Goal: Task Accomplishment & Management: Manage account settings

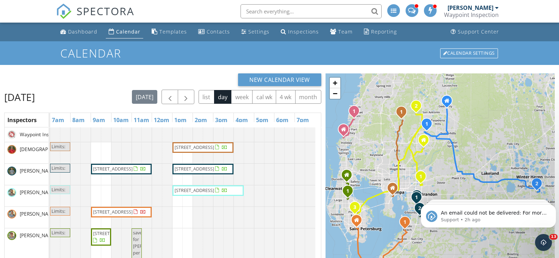
scroll to position [35, 0]
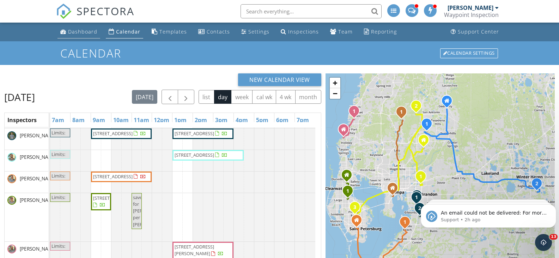
click at [89, 31] on div "Dashboard" at bounding box center [82, 31] width 29 height 7
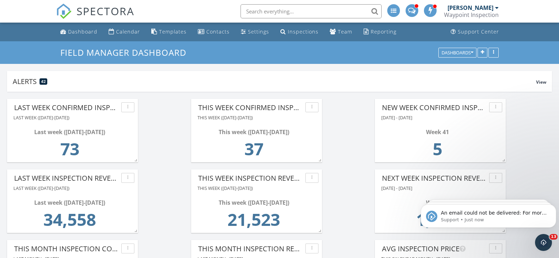
click at [555, 207] on icon "Dismiss notification" at bounding box center [554, 206] width 3 height 3
click at [555, 206] on icon "Dismiss notification" at bounding box center [554, 206] width 4 height 4
click at [554, 206] on icon "Dismiss notification" at bounding box center [554, 206] width 4 height 4
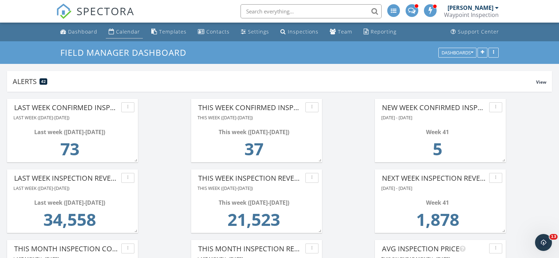
click at [135, 31] on div "Calendar" at bounding box center [128, 31] width 24 height 7
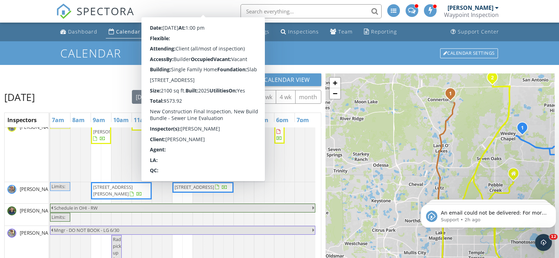
scroll to position [199, 0]
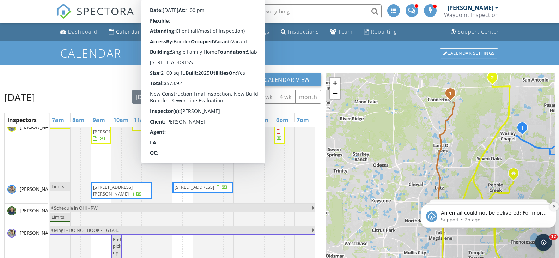
click at [553, 206] on icon "Dismiss notification" at bounding box center [554, 206] width 4 height 4
click at [554, 207] on icon "Dismiss notification" at bounding box center [554, 206] width 2 height 2
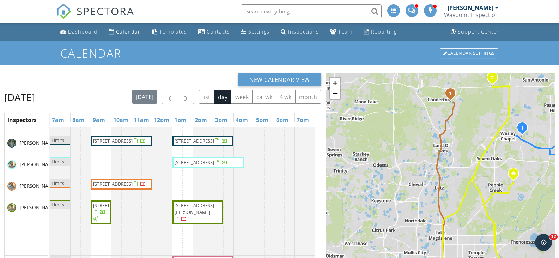
scroll to position [23, 0]
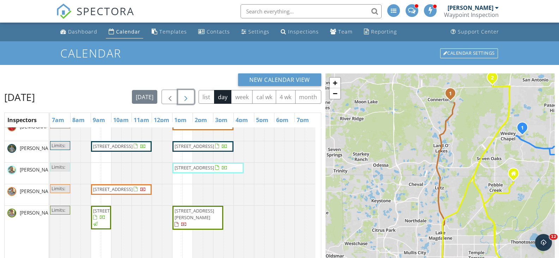
click at [190, 96] on span "button" at bounding box center [186, 97] width 8 height 8
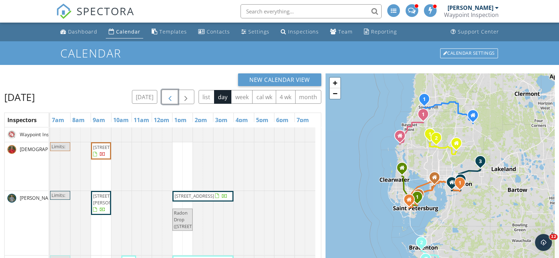
click at [174, 96] on span "button" at bounding box center [170, 97] width 8 height 8
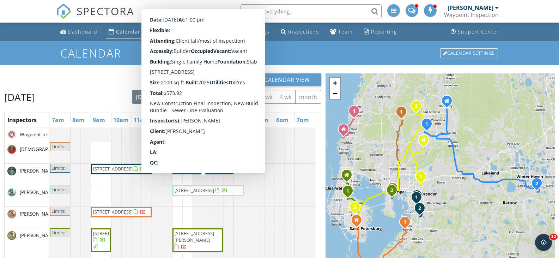
click at [130, 30] on div "Calendar" at bounding box center [128, 31] width 24 height 7
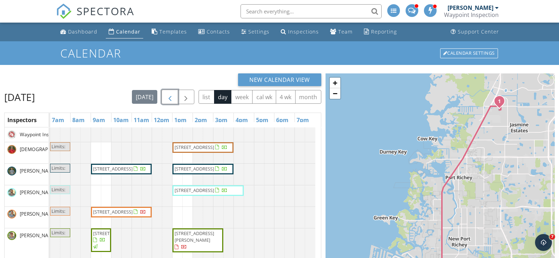
click at [173, 93] on span "button" at bounding box center [170, 97] width 8 height 8
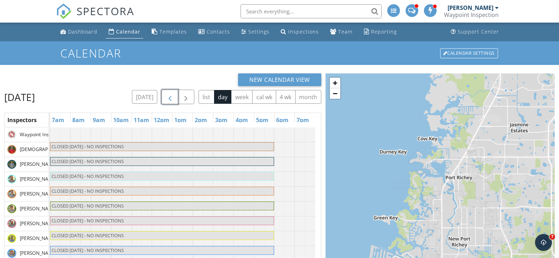
click at [172, 93] on span "button" at bounding box center [170, 97] width 8 height 8
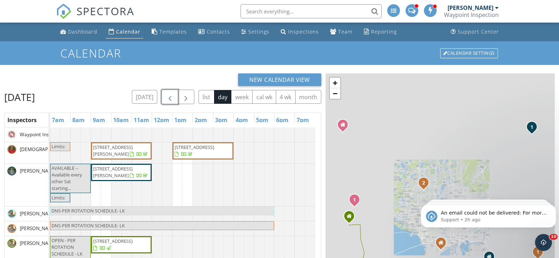
click at [172, 93] on span "button" at bounding box center [170, 97] width 8 height 8
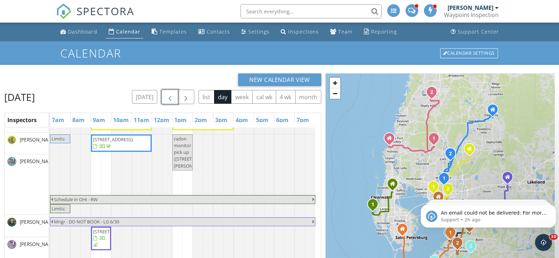
scroll to position [395, 0]
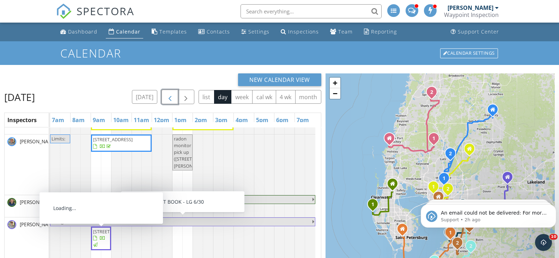
click at [100, 235] on span "16218 Bayberry View Dr, Fish Hawk 33547" at bounding box center [113, 231] width 40 height 6
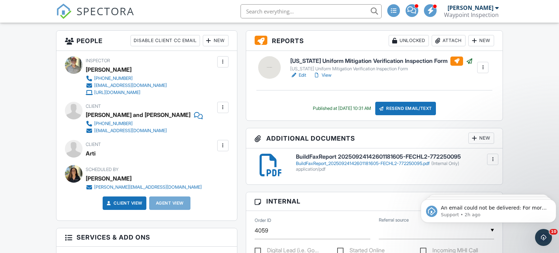
click at [328, 74] on link "View" at bounding box center [322, 75] width 18 height 7
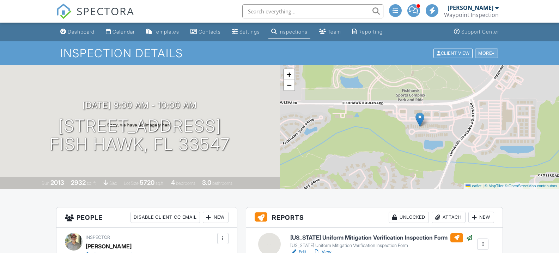
click at [492, 52] on div at bounding box center [493, 53] width 3 height 5
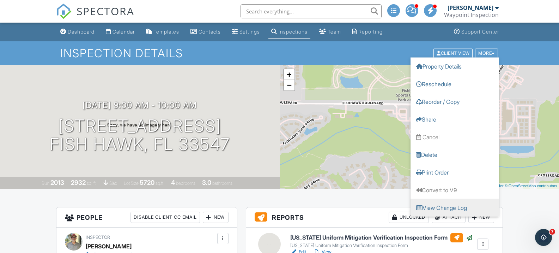
click at [446, 208] on link "View Change Log" at bounding box center [455, 207] width 88 height 18
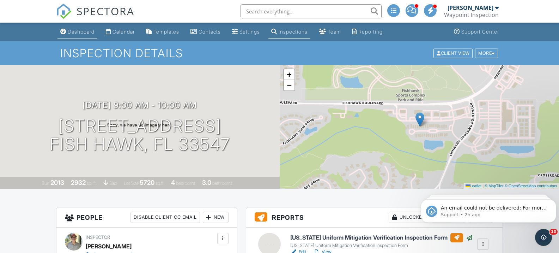
click at [87, 31] on div "Dashboard" at bounding box center [81, 32] width 27 height 6
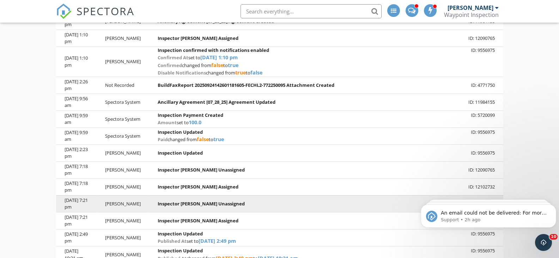
scroll to position [211, 0]
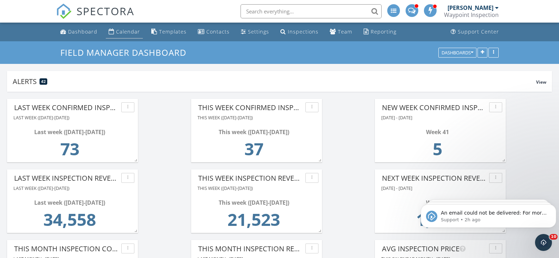
click at [126, 31] on div "Calendar" at bounding box center [128, 31] width 24 height 7
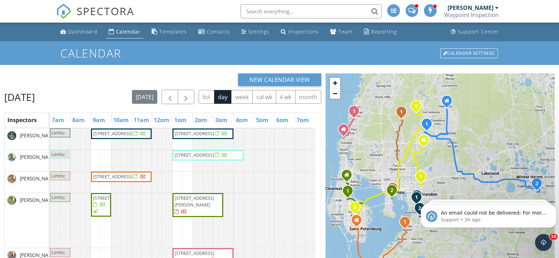
click at [191, 208] on span "[STREET_ADDRESS][PERSON_NAME]" at bounding box center [195, 201] width 40 height 13
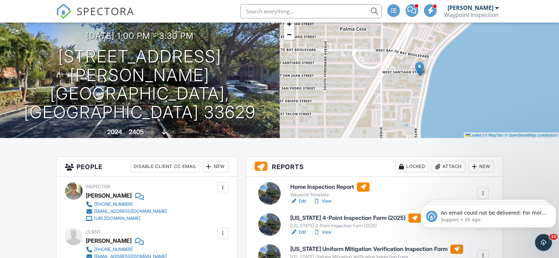
scroll to position [71, 0]
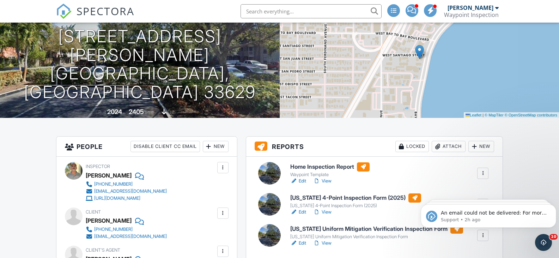
drag, startPoint x: 468, startPoint y: 95, endPoint x: 468, endPoint y: 126, distance: 31.0
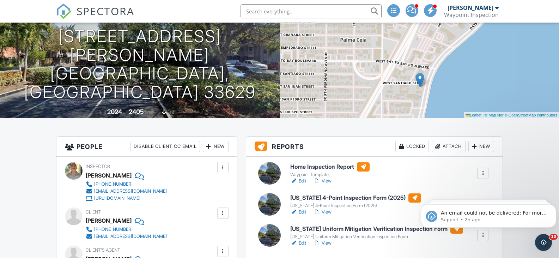
scroll to position [0, 0]
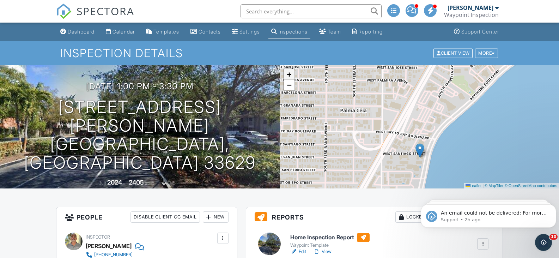
click at [289, 73] on span "+" at bounding box center [289, 74] width 5 height 9
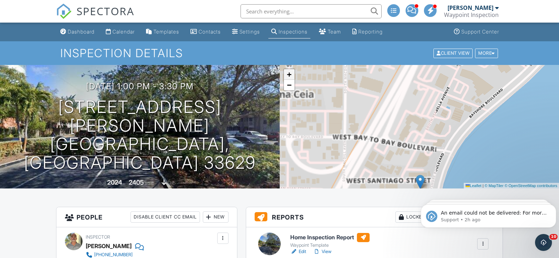
click at [289, 73] on span "+" at bounding box center [289, 74] width 5 height 9
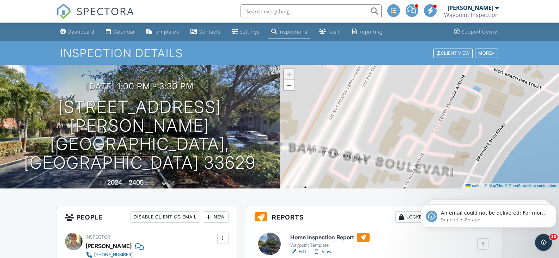
click at [289, 73] on span "+" at bounding box center [289, 74] width 5 height 9
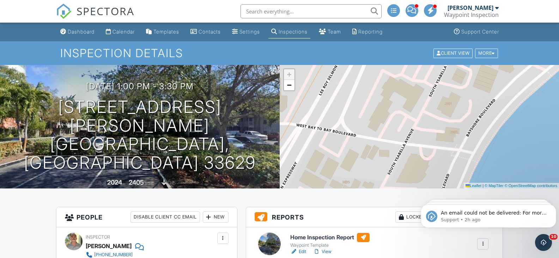
drag, startPoint x: 407, startPoint y: 132, endPoint x: 402, endPoint y: 91, distance: 41.1
click at [388, 89] on div "+ − Leaflet | © MapTiler © OpenStreetMap contributors" at bounding box center [420, 126] width 280 height 123
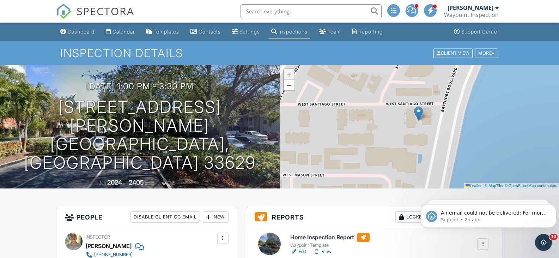
drag, startPoint x: 435, startPoint y: 173, endPoint x: 455, endPoint y: 99, distance: 76.1
click at [455, 99] on div "+ − Leaflet | © MapTiler © OpenStreetMap contributors" at bounding box center [420, 126] width 280 height 123
click at [123, 30] on div "Calendar" at bounding box center [124, 32] width 22 height 6
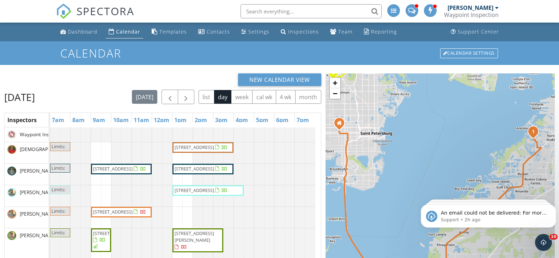
click at [124, 215] on span "902 Bunker View Dr, Apollo Beach 33572" at bounding box center [113, 211] width 40 height 6
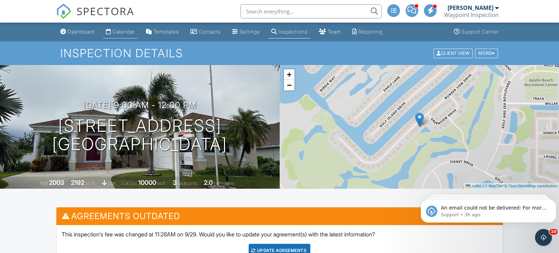
click at [123, 31] on div "Calendar" at bounding box center [124, 32] width 22 height 6
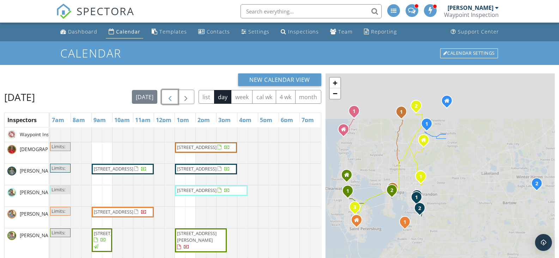
click at [169, 93] on button "button" at bounding box center [170, 97] width 17 height 14
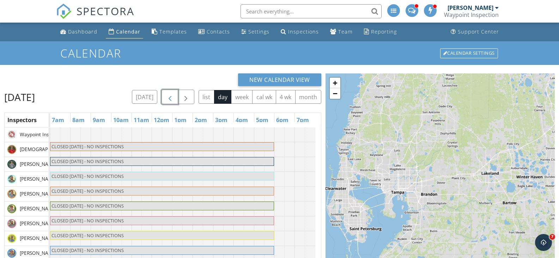
click at [170, 93] on span "button" at bounding box center [170, 97] width 8 height 8
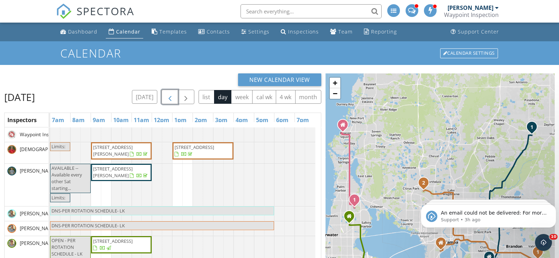
click at [174, 94] on span "button" at bounding box center [170, 97] width 8 height 8
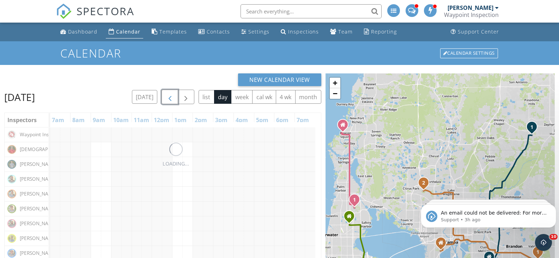
click at [174, 94] on span "button" at bounding box center [170, 97] width 8 height 8
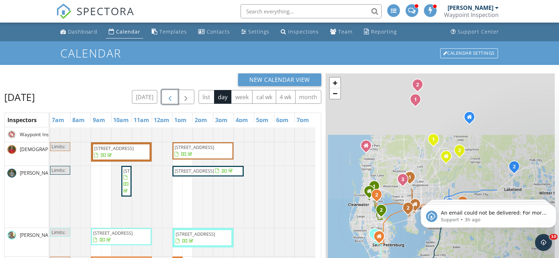
click at [174, 94] on span "button" at bounding box center [170, 97] width 8 height 8
click at [174, 94] on button "button" at bounding box center [170, 97] width 17 height 14
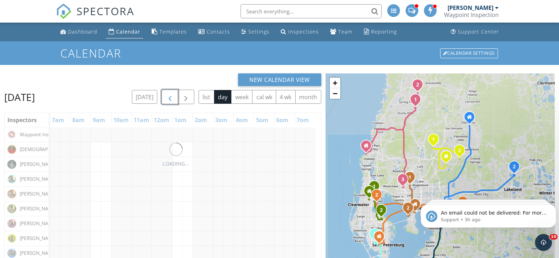
click at [174, 94] on span "button" at bounding box center [170, 97] width 8 height 8
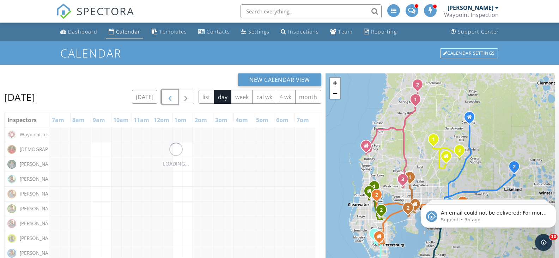
click at [174, 94] on span "button" at bounding box center [170, 97] width 8 height 8
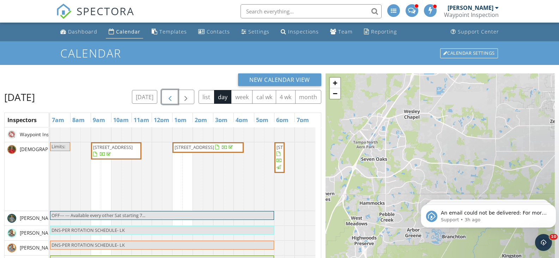
click at [174, 94] on span "button" at bounding box center [170, 97] width 8 height 8
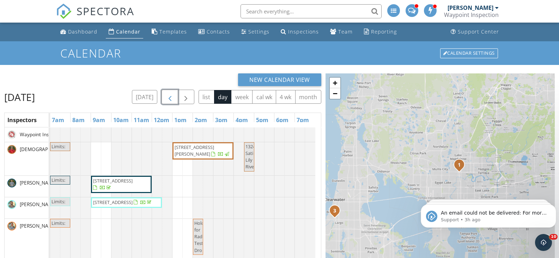
click at [174, 94] on span "button" at bounding box center [170, 97] width 8 height 8
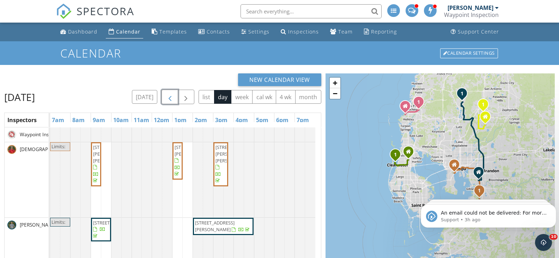
click at [174, 94] on span "button" at bounding box center [170, 97] width 8 height 8
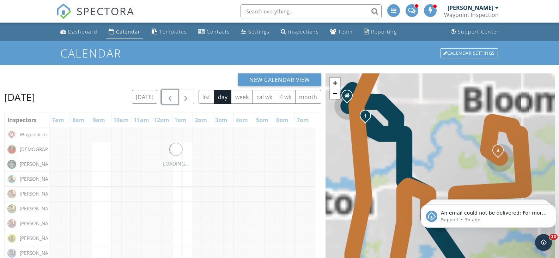
click at [174, 94] on button "button" at bounding box center [170, 97] width 17 height 14
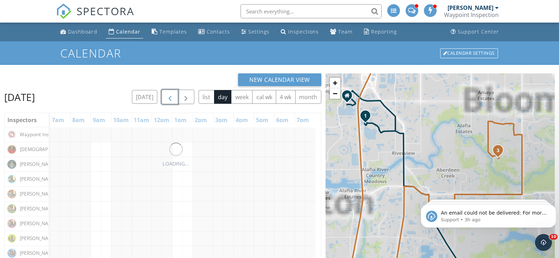
click at [174, 94] on span "button" at bounding box center [170, 97] width 8 height 8
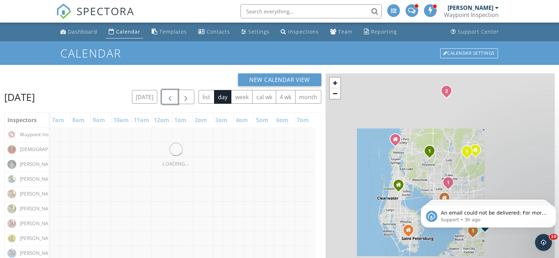
click at [174, 94] on span "button" at bounding box center [170, 97] width 8 height 8
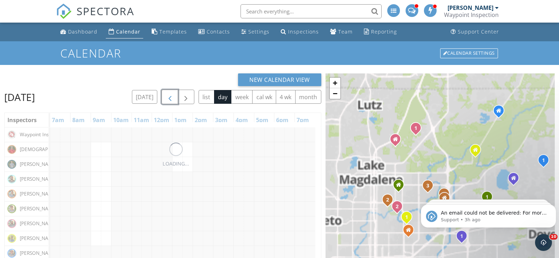
click at [174, 94] on span "button" at bounding box center [170, 97] width 8 height 8
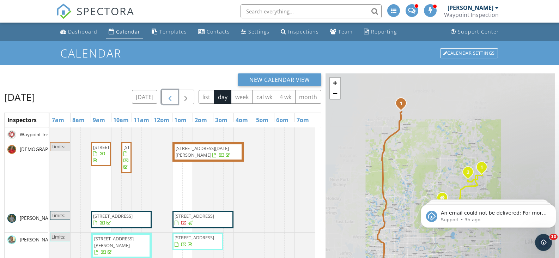
click at [174, 94] on span "button" at bounding box center [170, 97] width 8 height 8
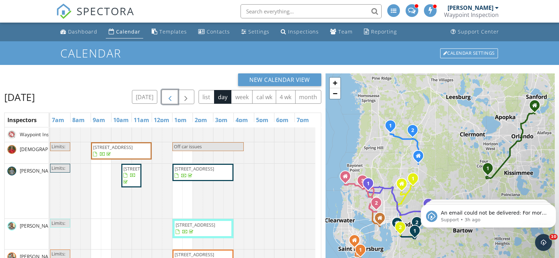
click at [132, 150] on span "8515 Loch Dr, Odessa 33556" at bounding box center [113, 147] width 40 height 6
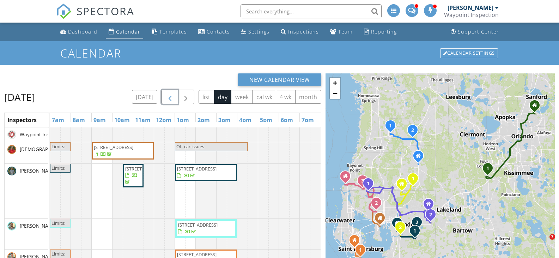
click at [178, 95] on button "button" at bounding box center [170, 97] width 17 height 14
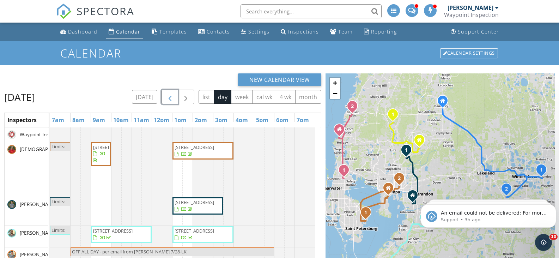
click at [103, 150] on span "[STREET_ADDRESS]" at bounding box center [113, 147] width 40 height 6
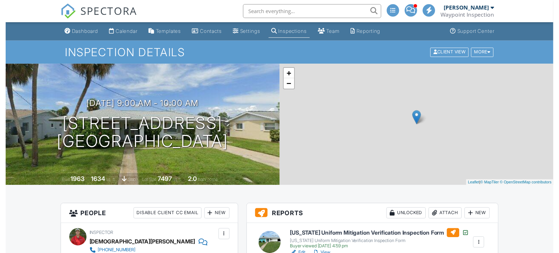
scroll to position [106, 0]
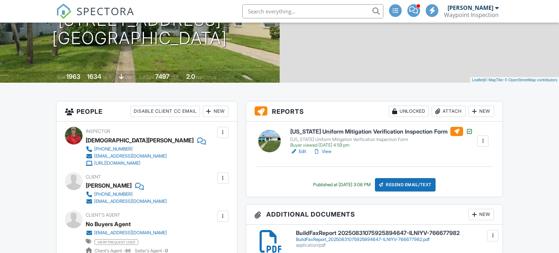
click at [327, 150] on link "View" at bounding box center [322, 151] width 18 height 7
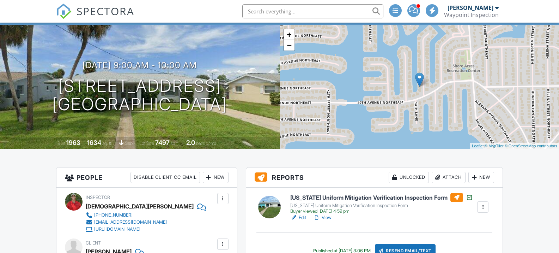
scroll to position [0, 0]
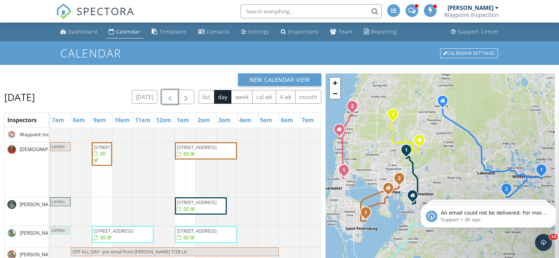
click at [174, 97] on span "button" at bounding box center [170, 97] width 8 height 8
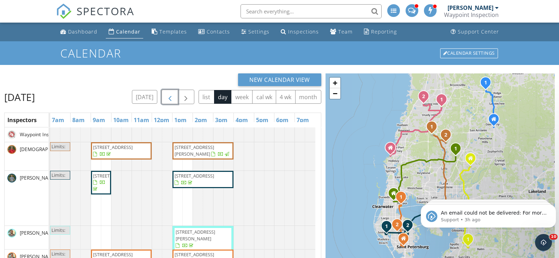
click at [169, 96] on span "button" at bounding box center [170, 97] width 8 height 8
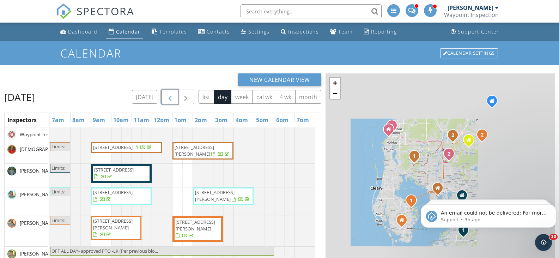
click at [169, 96] on span "button" at bounding box center [170, 97] width 8 height 8
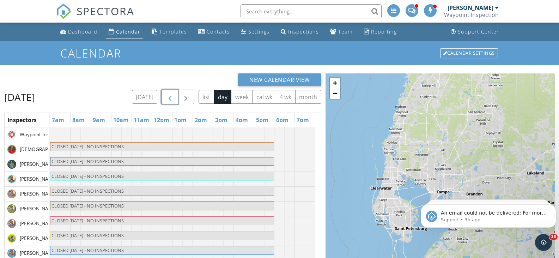
click at [171, 95] on span "button" at bounding box center [170, 97] width 8 height 8
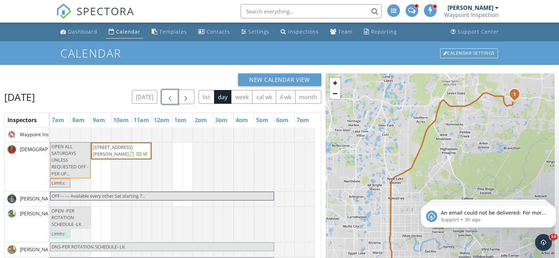
click at [171, 95] on span "button" at bounding box center [170, 97] width 8 height 8
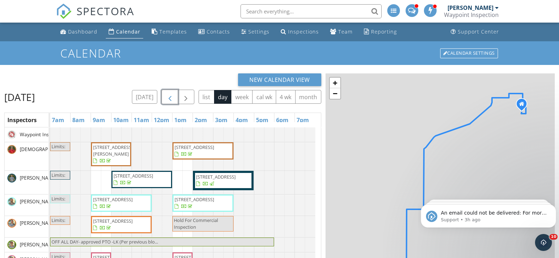
click at [171, 95] on span "button" at bounding box center [170, 97] width 8 height 8
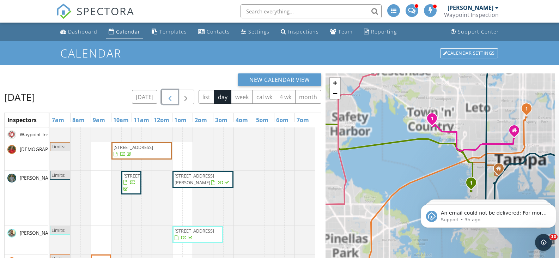
click at [171, 95] on span "button" at bounding box center [170, 97] width 8 height 8
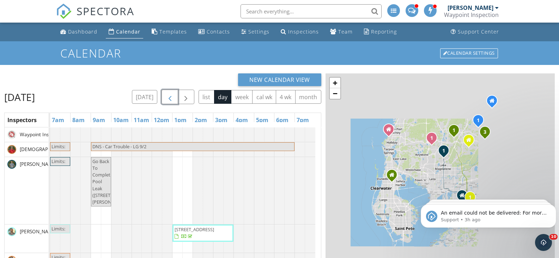
click at [174, 95] on span "button" at bounding box center [170, 97] width 8 height 8
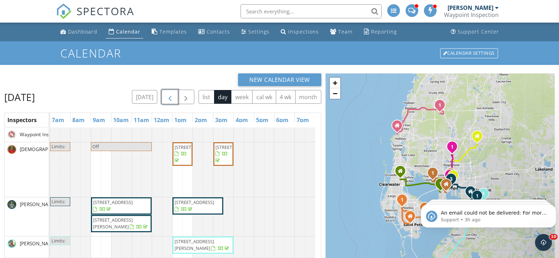
click at [170, 96] on span "button" at bounding box center [170, 97] width 8 height 8
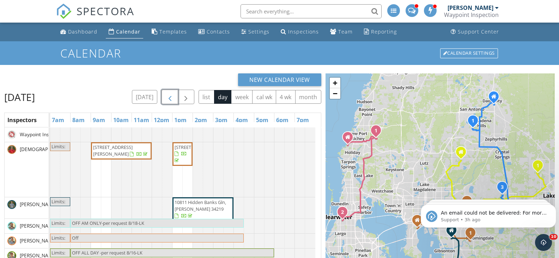
click at [171, 95] on span "button" at bounding box center [170, 97] width 8 height 8
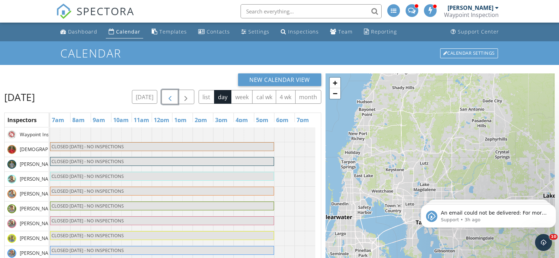
click at [172, 95] on span "button" at bounding box center [170, 97] width 8 height 8
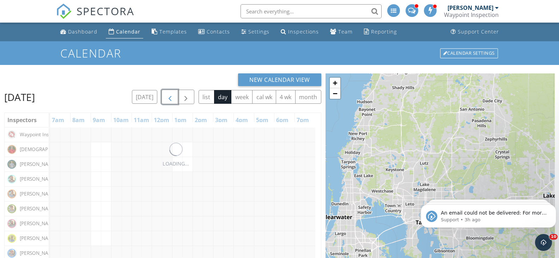
click at [172, 95] on span "button" at bounding box center [170, 97] width 8 height 8
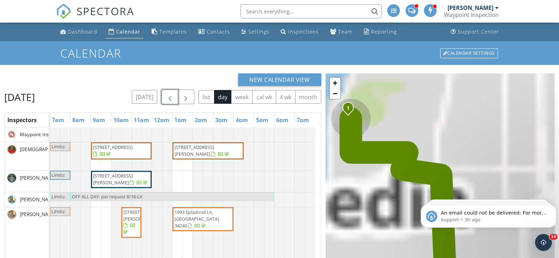
click at [172, 95] on span "button" at bounding box center [170, 97] width 8 height 8
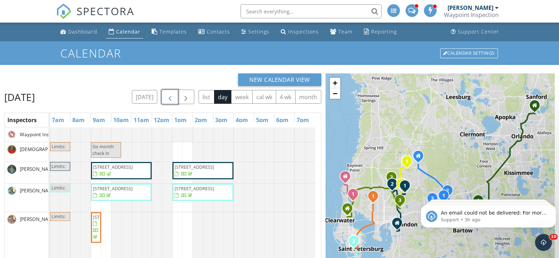
click at [172, 95] on span "button" at bounding box center [170, 97] width 8 height 8
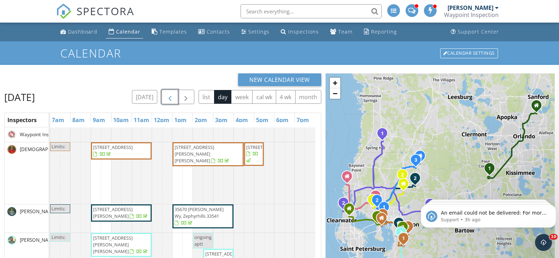
click at [167, 93] on button "button" at bounding box center [170, 97] width 17 height 14
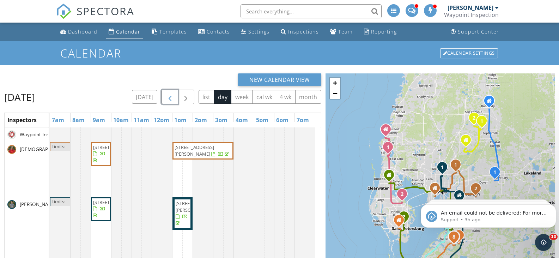
click at [175, 97] on button "button" at bounding box center [170, 97] width 17 height 14
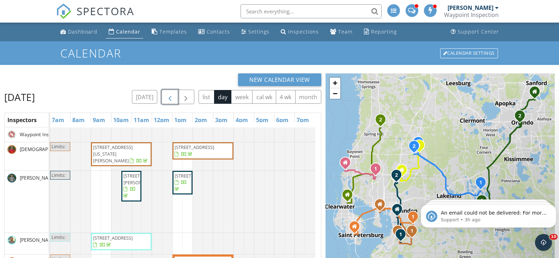
click at [171, 96] on span "button" at bounding box center [170, 97] width 8 height 8
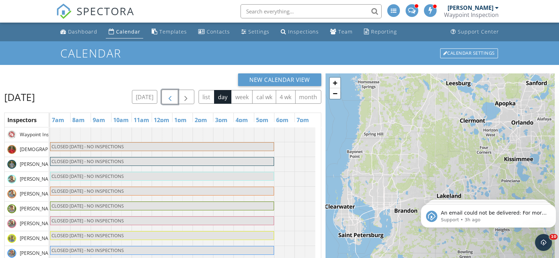
click at [171, 96] on span "button" at bounding box center [170, 97] width 8 height 8
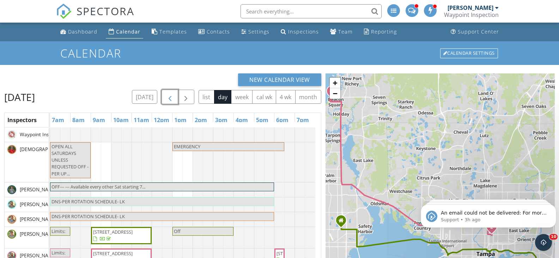
click at [171, 96] on span "button" at bounding box center [170, 97] width 8 height 8
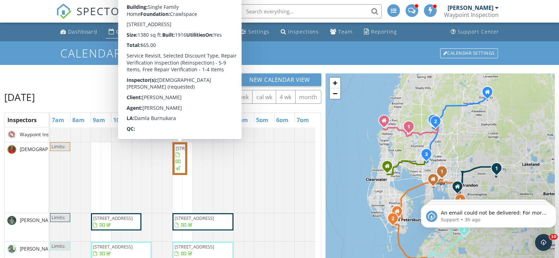
click at [180, 151] on span "1708 E 15th Ave, Tampa 33605" at bounding box center [196, 148] width 40 height 6
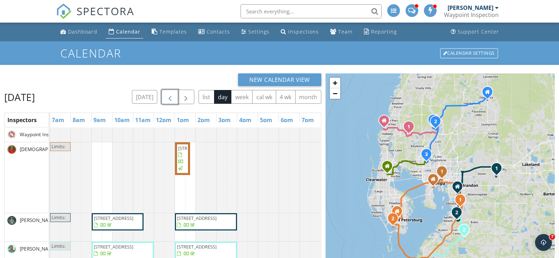
click at [171, 95] on span "button" at bounding box center [170, 97] width 8 height 8
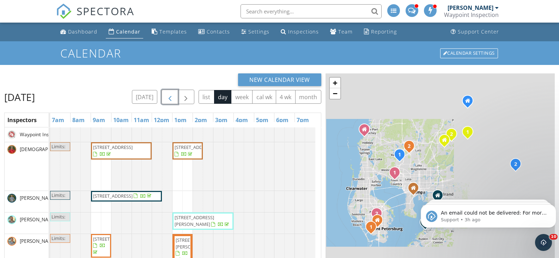
click at [171, 95] on span "button" at bounding box center [170, 97] width 8 height 8
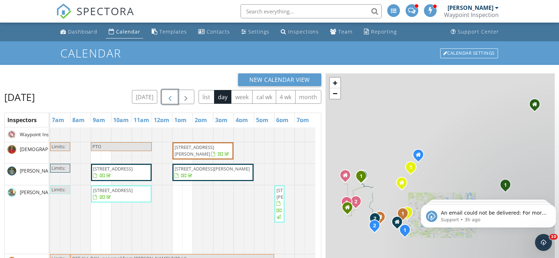
click at [171, 95] on span "button" at bounding box center [170, 97] width 8 height 8
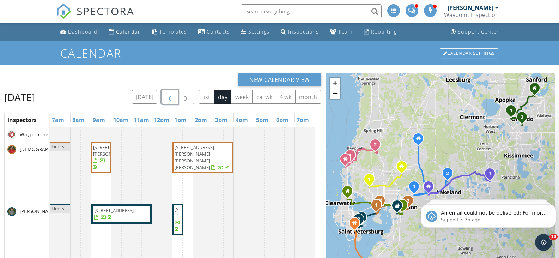
click at [171, 95] on span "button" at bounding box center [170, 97] width 8 height 8
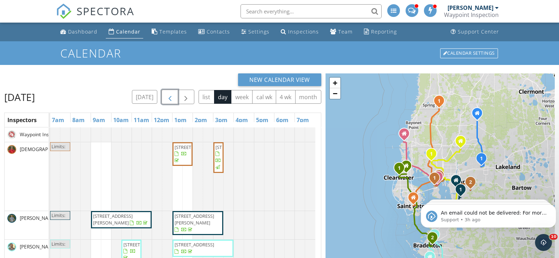
click at [217, 150] on span "4031 Quail Briar Dr, Valrico 33596" at bounding box center [236, 147] width 40 height 6
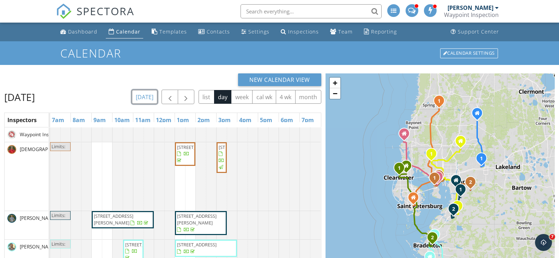
click at [150, 95] on button "today" at bounding box center [145, 97] width 26 height 14
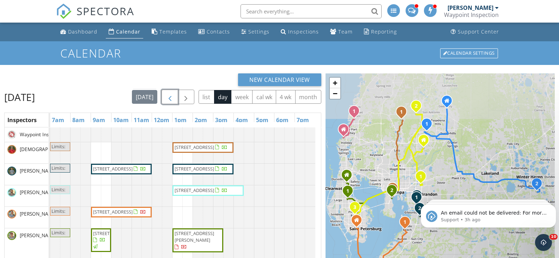
click at [174, 96] on span "button" at bounding box center [170, 97] width 8 height 8
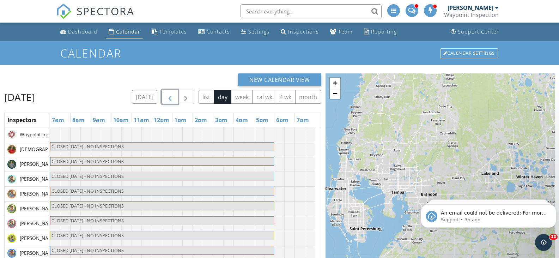
click at [175, 96] on button "button" at bounding box center [170, 97] width 17 height 14
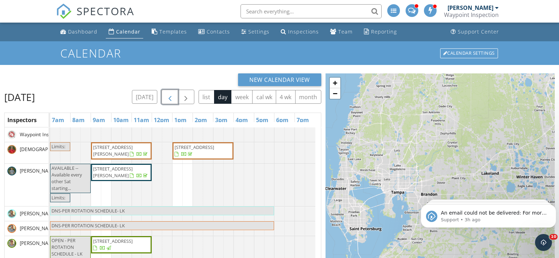
click at [174, 96] on span "button" at bounding box center [170, 97] width 8 height 8
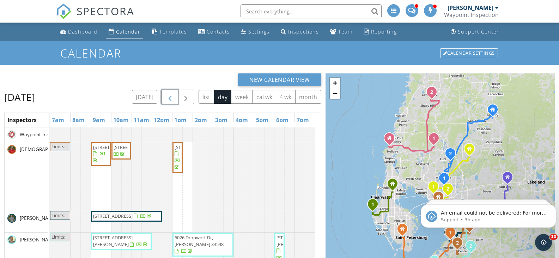
click at [177, 150] on span "11817 Cedarfield Dr, Riverview 33579" at bounding box center [195, 147] width 40 height 6
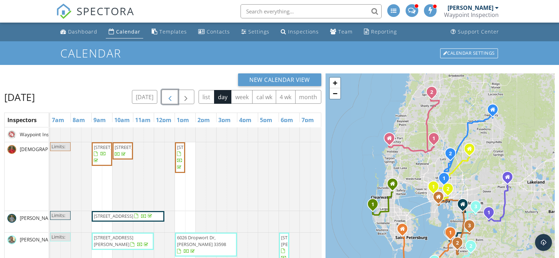
click at [166, 97] on span "button" at bounding box center [170, 97] width 8 height 8
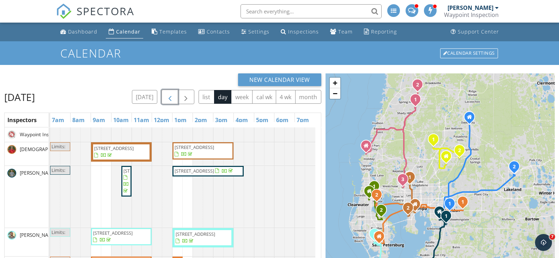
click at [174, 97] on span "button" at bounding box center [170, 97] width 8 height 8
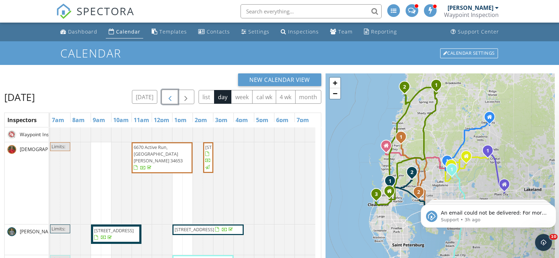
click at [208, 150] on span "4806 Bay Crest Dr, Town 'n' Country 33615" at bounding box center [225, 147] width 40 height 6
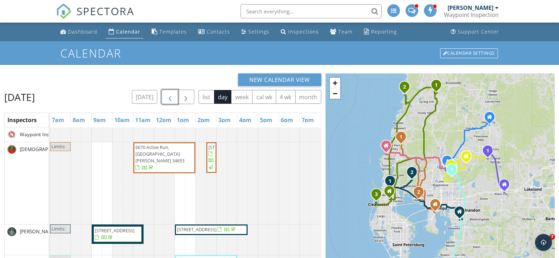
click at [174, 95] on span "button" at bounding box center [170, 97] width 8 height 8
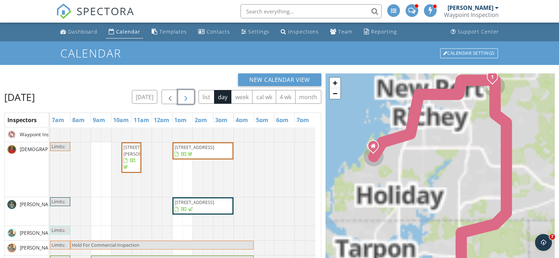
click at [181, 95] on button "button" at bounding box center [186, 97] width 17 height 14
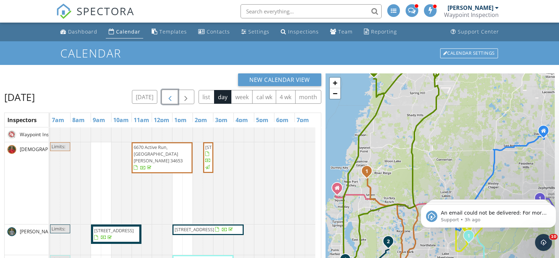
click at [174, 96] on span "button" at bounding box center [170, 97] width 8 height 8
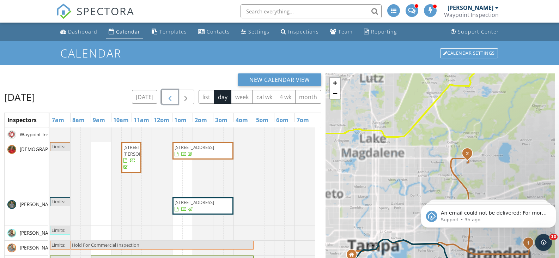
click at [172, 96] on span "button" at bounding box center [170, 97] width 8 height 8
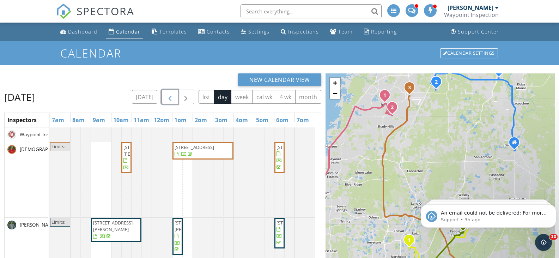
click at [280, 150] on span "3385 Spring Park Way, Spring Hill 34604" at bounding box center [297, 147] width 40 height 6
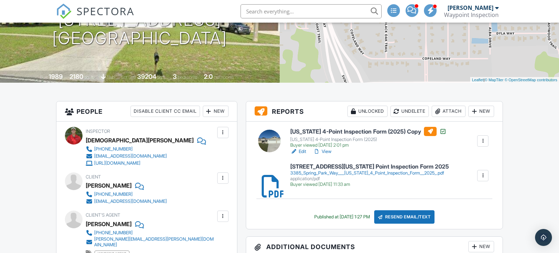
click at [328, 151] on link "View" at bounding box center [322, 151] width 18 height 7
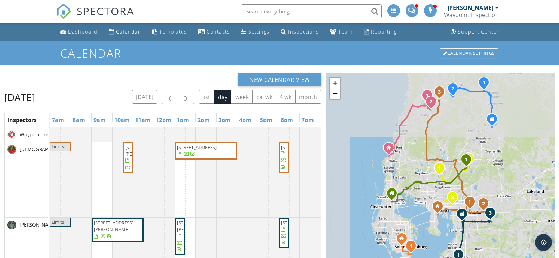
click at [126, 31] on div "Calendar" at bounding box center [128, 31] width 24 height 7
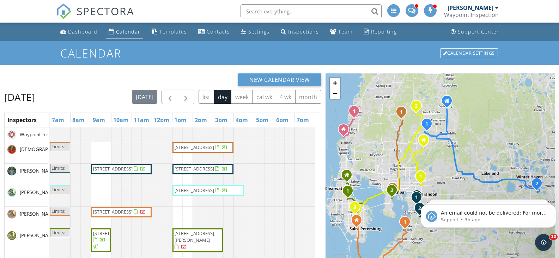
drag, startPoint x: 553, startPoint y: 204, endPoint x: 552, endPoint y: 199, distance: 5.7
click at [553, 205] on icon "Dismiss notification" at bounding box center [554, 206] width 3 height 3
click at [555, 206] on icon "Dismiss notification" at bounding box center [554, 206] width 4 height 4
click at [554, 205] on icon "Dismiss notification" at bounding box center [554, 206] width 4 height 4
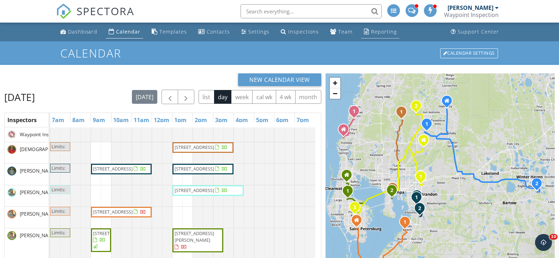
click at [384, 31] on div "Reporting" at bounding box center [384, 31] width 26 height 7
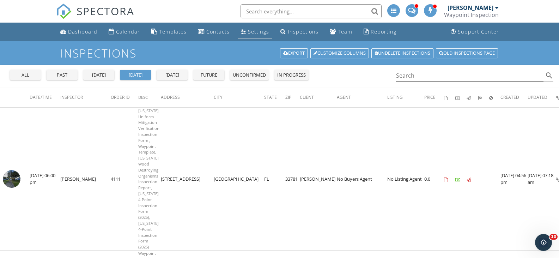
click at [252, 30] on div "Settings" at bounding box center [258, 31] width 21 height 7
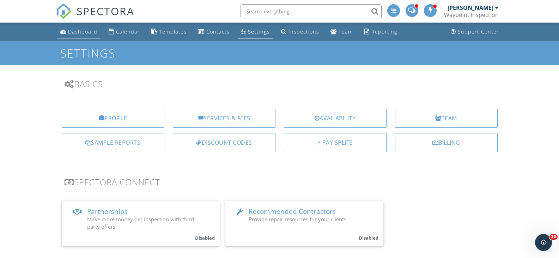
click at [85, 32] on div "Dashboard" at bounding box center [82, 31] width 29 height 7
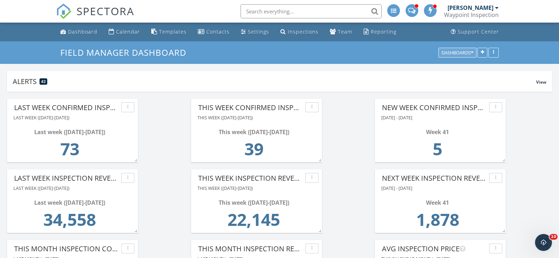
click at [472, 51] on icon "button" at bounding box center [472, 52] width 2 height 5
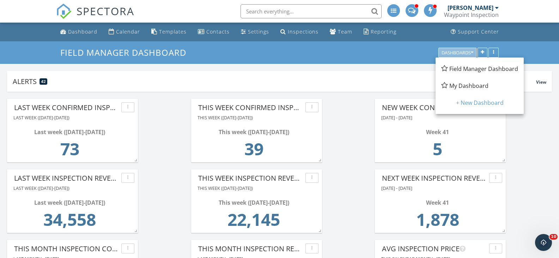
click at [472, 51] on icon "button" at bounding box center [472, 52] width 2 height 5
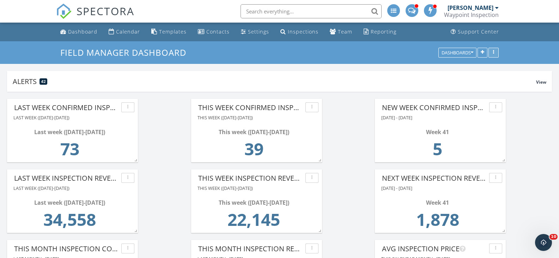
click at [495, 51] on div "button" at bounding box center [493, 52] width 7 height 5
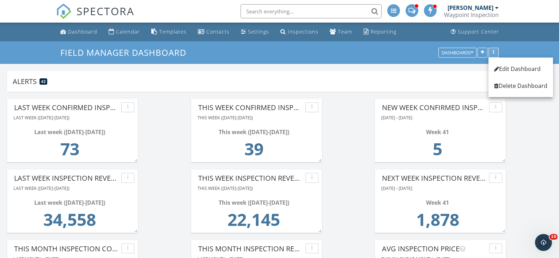
click at [495, 51] on div "button" at bounding box center [493, 52] width 7 height 5
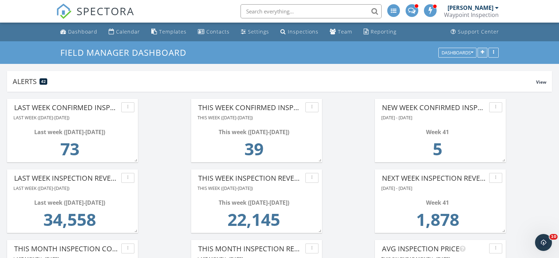
click at [483, 50] on icon "button" at bounding box center [483, 52] width 4 height 5
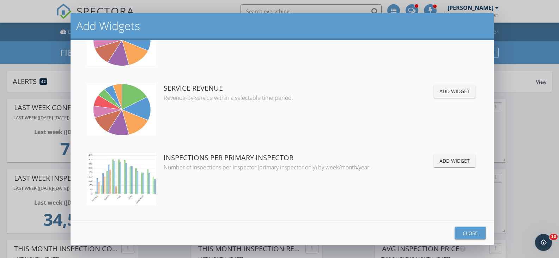
scroll to position [1833, 0]
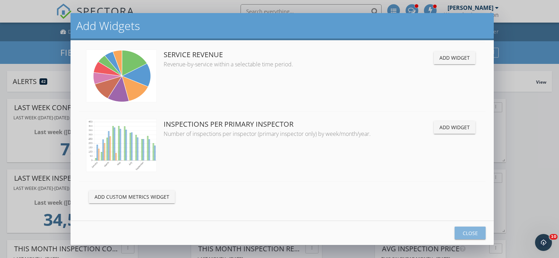
click at [469, 234] on div "Close" at bounding box center [470, 232] width 20 height 7
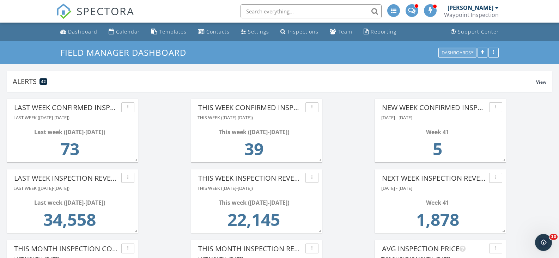
click at [472, 52] on icon "button" at bounding box center [472, 52] width 2 height 5
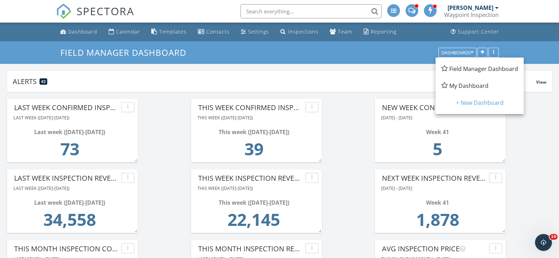
click at [474, 68] on span "Field Manager Dashboard" at bounding box center [483, 69] width 69 height 8
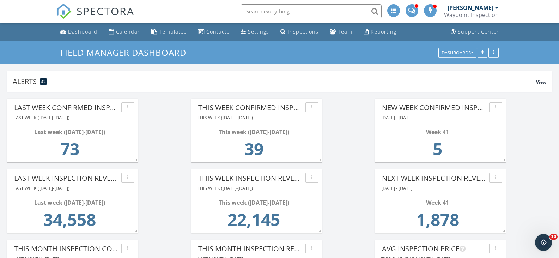
click at [324, 13] on input "text" at bounding box center [311, 11] width 141 height 14
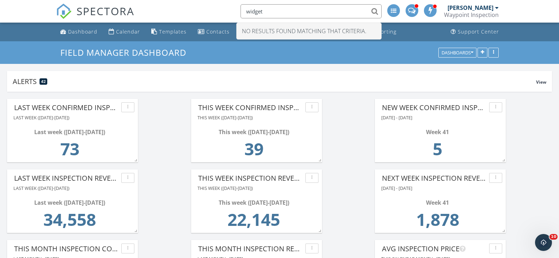
type input "widget"
click at [333, 62] on div "Field Manager Dashboard Dashboards" at bounding box center [279, 52] width 559 height 23
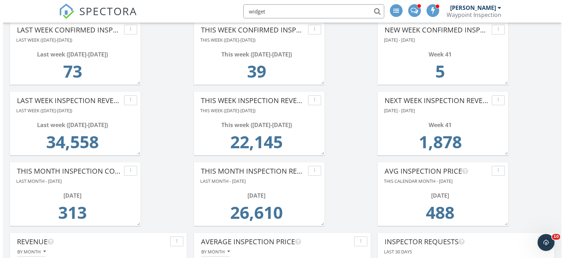
scroll to position [0, 0]
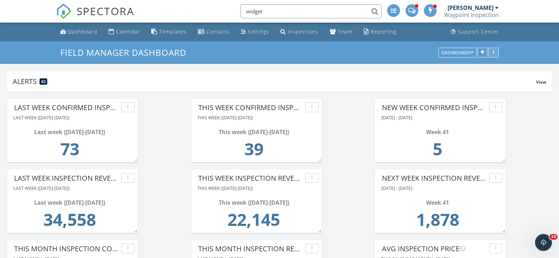
click at [493, 54] on icon "button" at bounding box center [493, 52] width 1 height 5
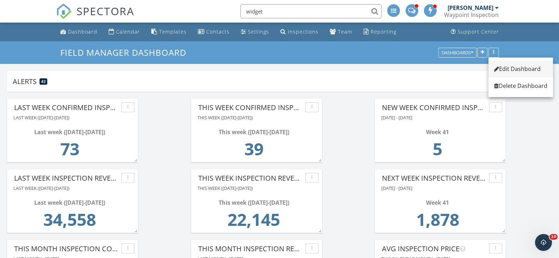
click at [511, 69] on div "Edit Dashboard" at bounding box center [520, 69] width 53 height 8
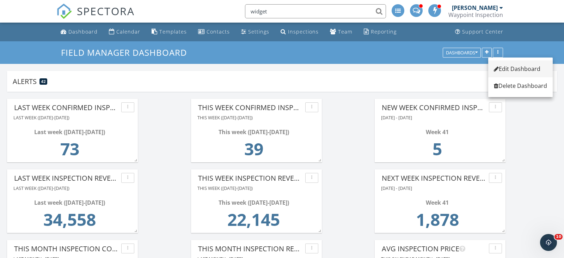
scroll to position [352600, 352480]
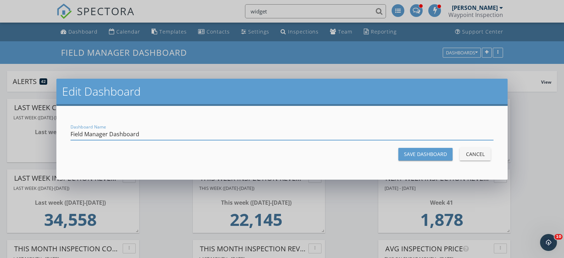
click at [485, 154] on div "Cancel" at bounding box center [476, 153] width 20 height 7
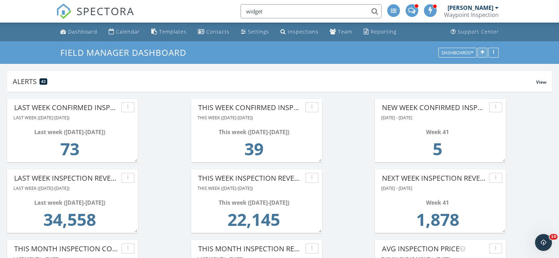
click at [484, 52] on icon "button" at bounding box center [483, 52] width 4 height 5
click at [484, 51] on icon "button" at bounding box center [483, 52] width 4 height 5
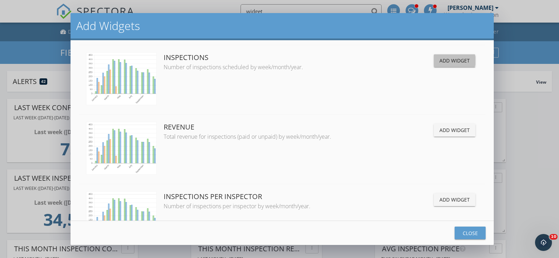
click at [448, 60] on div "Add Widget" at bounding box center [455, 60] width 30 height 7
click at [473, 232] on div "Close" at bounding box center [470, 232] width 20 height 7
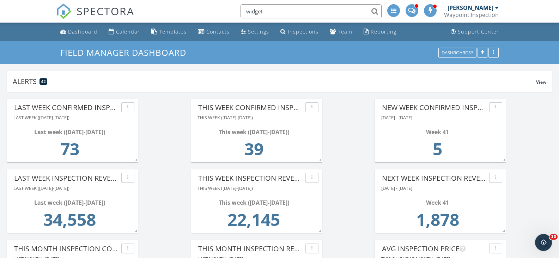
click at [115, 114] on div "Last week (Monday-Sunday)" at bounding box center [73, 117] width 124 height 9
click at [129, 106] on div "button" at bounding box center [128, 107] width 7 height 5
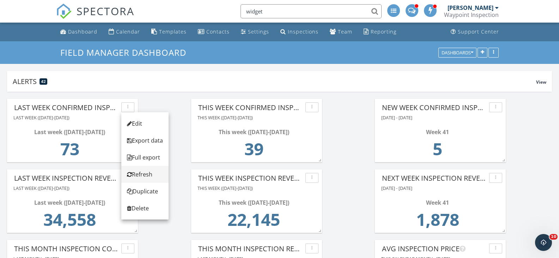
click at [144, 174] on div "Refresh" at bounding box center [145, 174] width 36 height 8
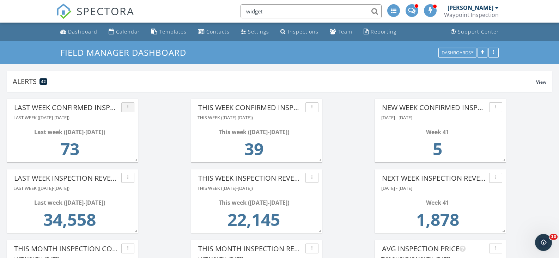
click at [128, 106] on div "button" at bounding box center [128, 107] width 7 height 5
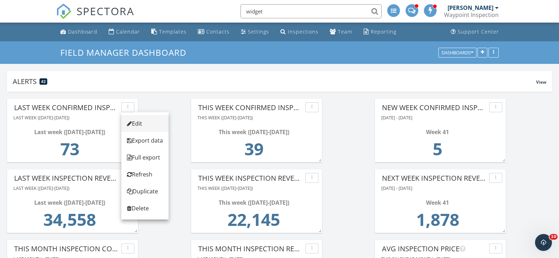
click at [141, 123] on div "Edit" at bounding box center [145, 123] width 36 height 8
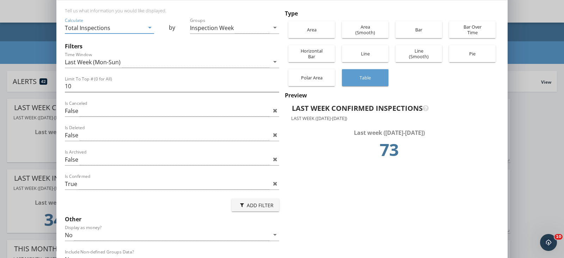
scroll to position [0, 0]
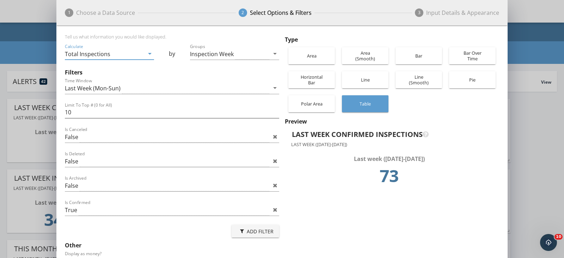
click at [148, 53] on icon "arrow_drop_down" at bounding box center [150, 53] width 8 height 8
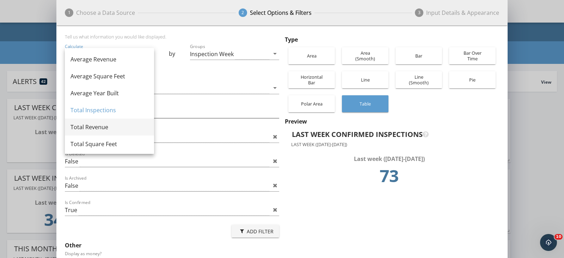
scroll to position [1, 0]
click at [424, 213] on div "Type Area Area (Smooth) Bar Bar Over Time Horizontal Bar Line Line (Smooth) Pie…" at bounding box center [390, 166] width 217 height 264
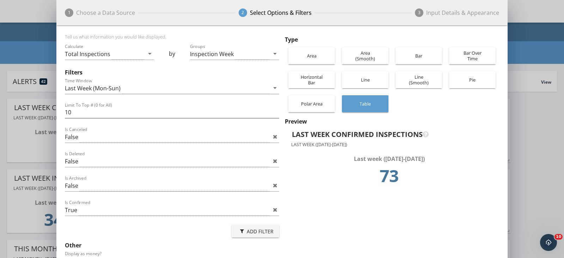
click at [315, 104] on div "Polar Area" at bounding box center [312, 103] width 40 height 17
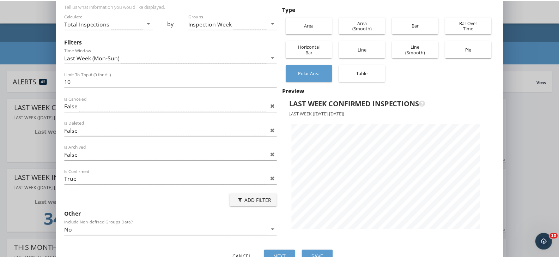
scroll to position [46, 0]
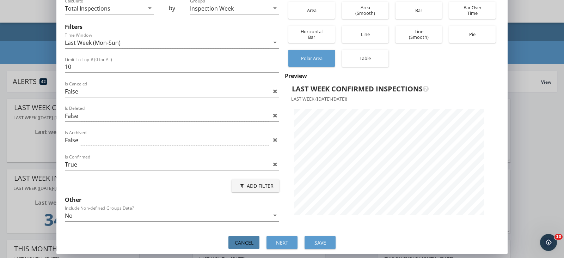
click at [244, 242] on div "Cancel" at bounding box center [244, 242] width 20 height 7
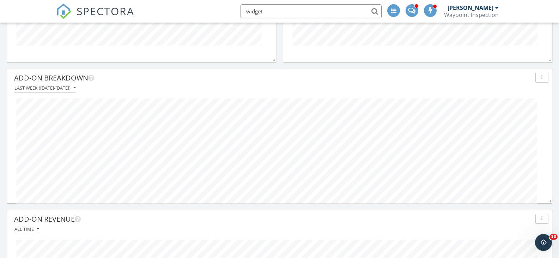
scroll to position [529, 0]
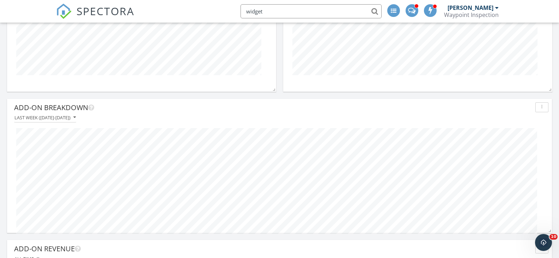
click at [541, 105] on div "button" at bounding box center [542, 107] width 7 height 5
click at [495, 113] on div "Add-On Breakdown" at bounding box center [273, 107] width 519 height 11
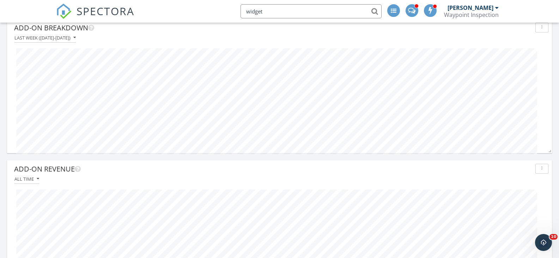
scroll to position [670, 0]
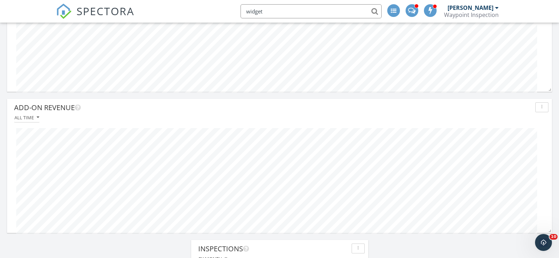
click at [380, 174] on div at bounding box center [280, 180] width 538 height 117
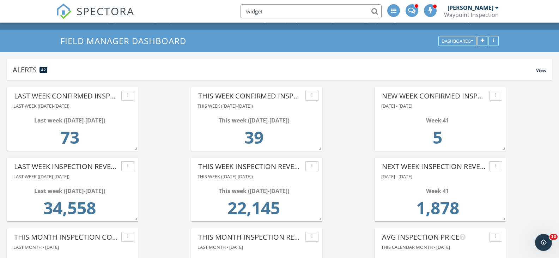
scroll to position [0, 0]
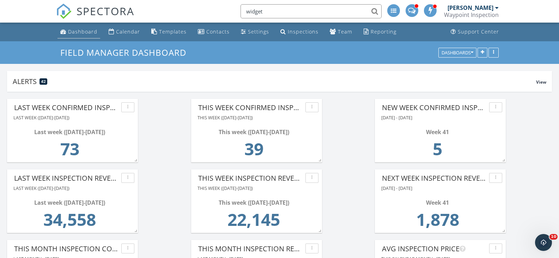
click at [83, 29] on div "Dashboard" at bounding box center [82, 31] width 29 height 7
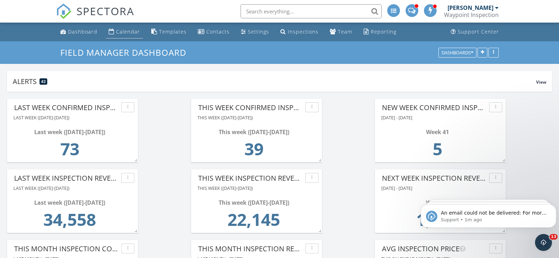
click at [127, 31] on div "Calendar" at bounding box center [128, 31] width 24 height 7
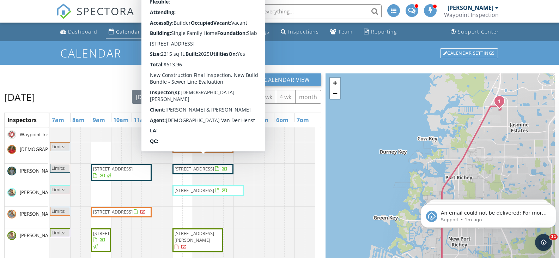
click at [194, 150] on span "[STREET_ADDRESS]" at bounding box center [195, 147] width 40 height 6
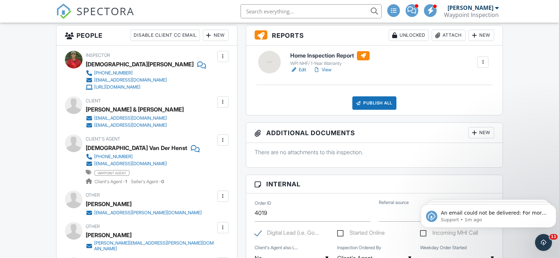
scroll to position [176, 0]
